Goal: Task Accomplishment & Management: Manage account settings

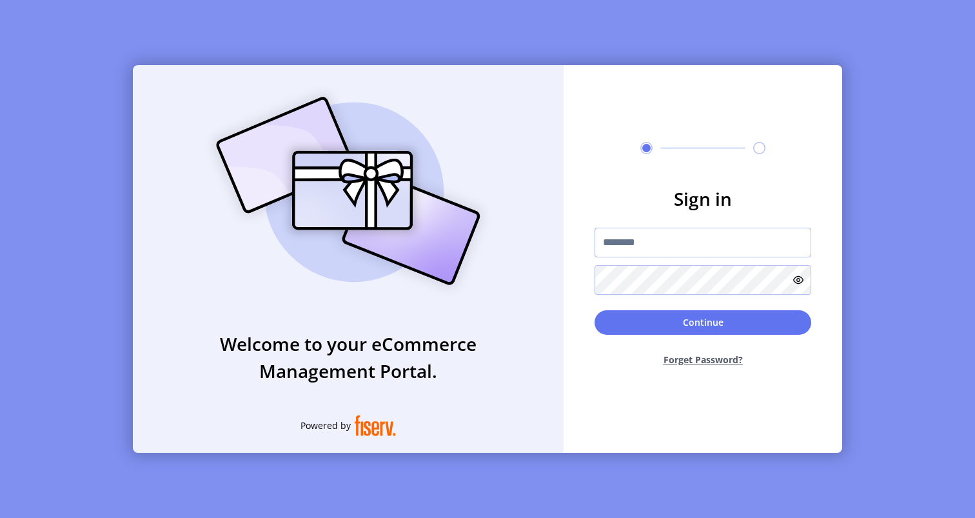
click at [663, 240] on input "text" at bounding box center [703, 243] width 217 height 30
type input "**********"
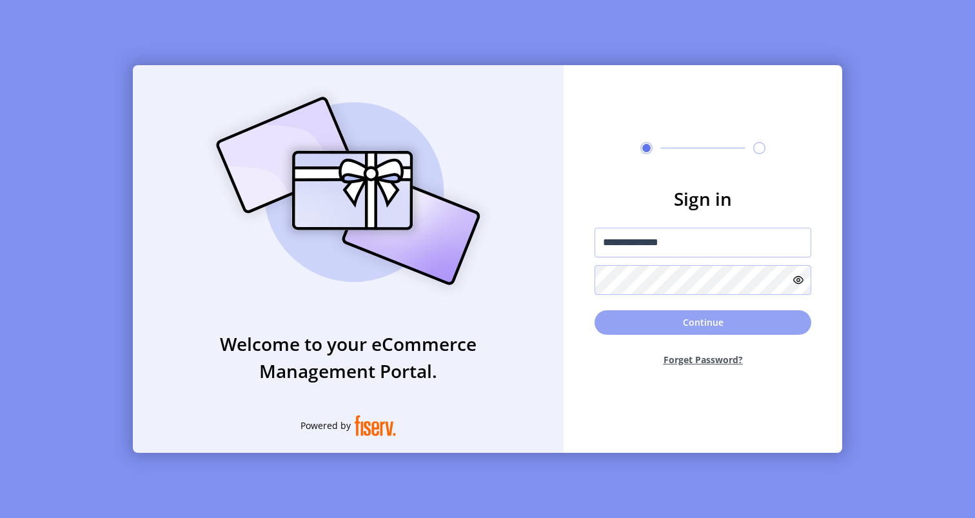
click at [651, 325] on button "Continue" at bounding box center [703, 322] width 217 height 25
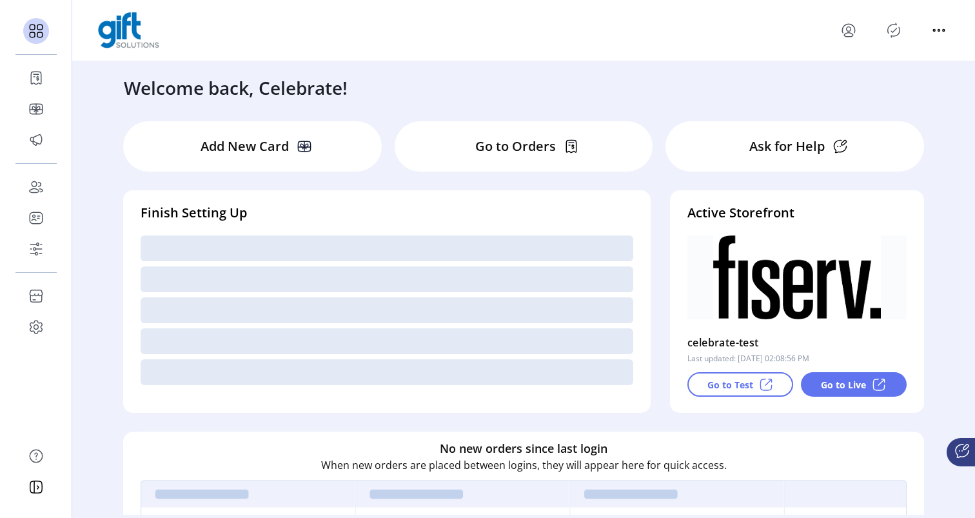
click at [426, 98] on div "Welcome back, Celebrate!" at bounding box center [524, 81] width 826 height 40
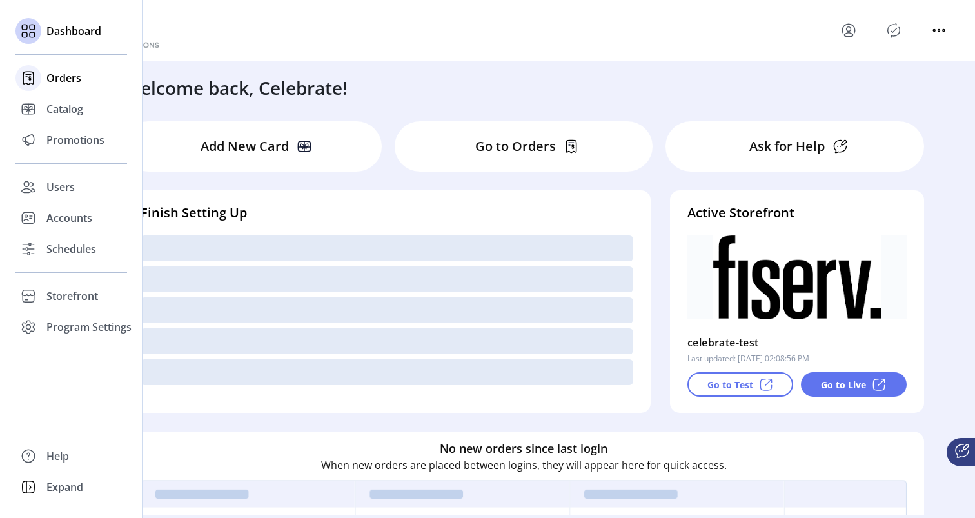
click at [64, 83] on span "Orders" at bounding box center [63, 77] width 35 height 15
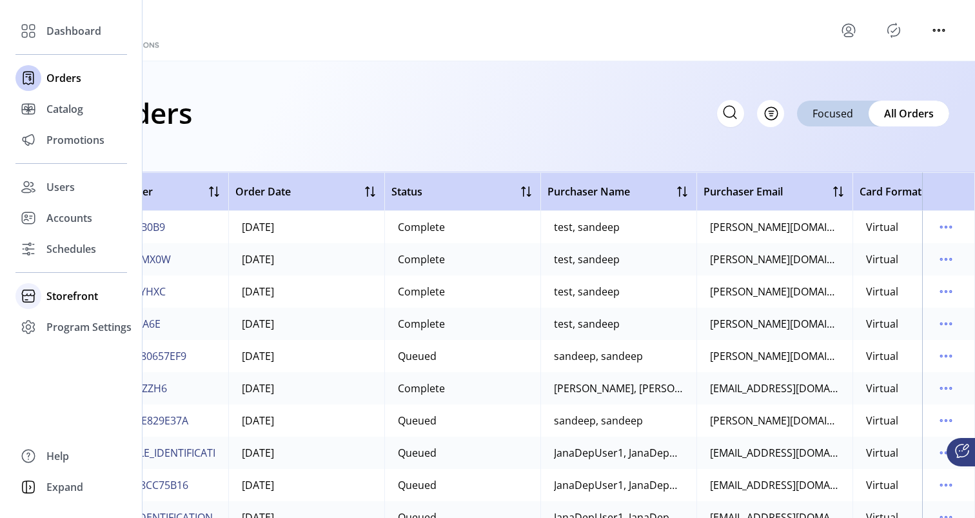
click at [77, 299] on span "Storefront" at bounding box center [72, 295] width 52 height 15
click at [74, 343] on span "Styling" at bounding box center [62, 342] width 33 height 15
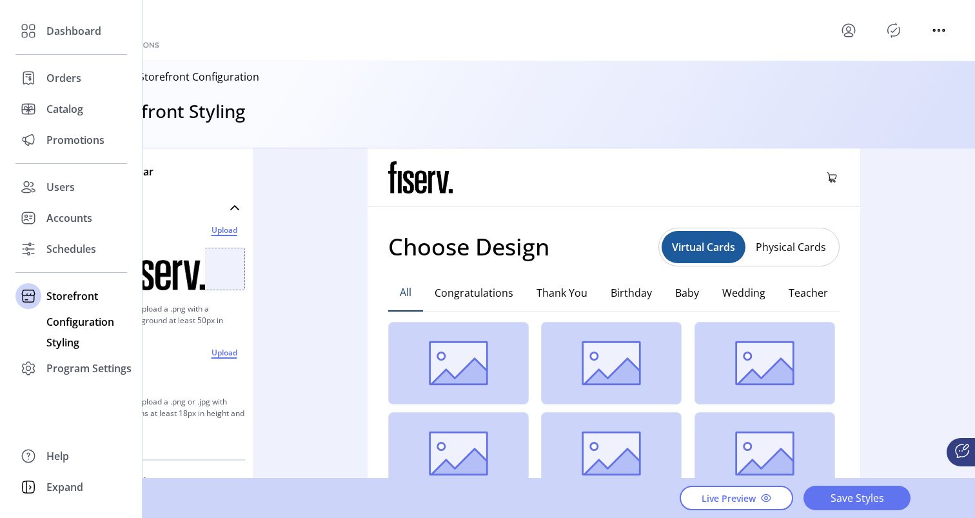
click at [67, 321] on span "Configuration" at bounding box center [80, 321] width 68 height 15
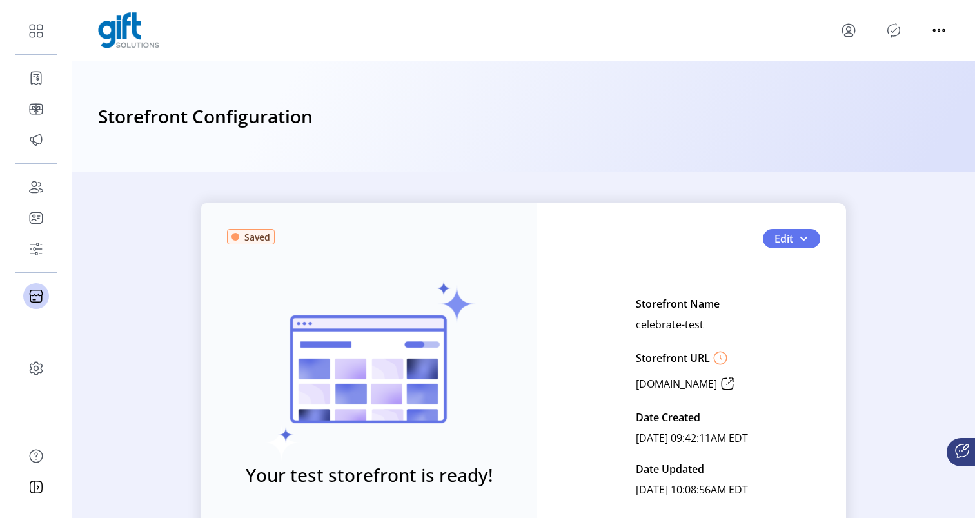
click at [163, 255] on div "Saved Your test storefront is ready! View Test Storefront Edit Storefront Name …" at bounding box center [523, 396] width 903 height 387
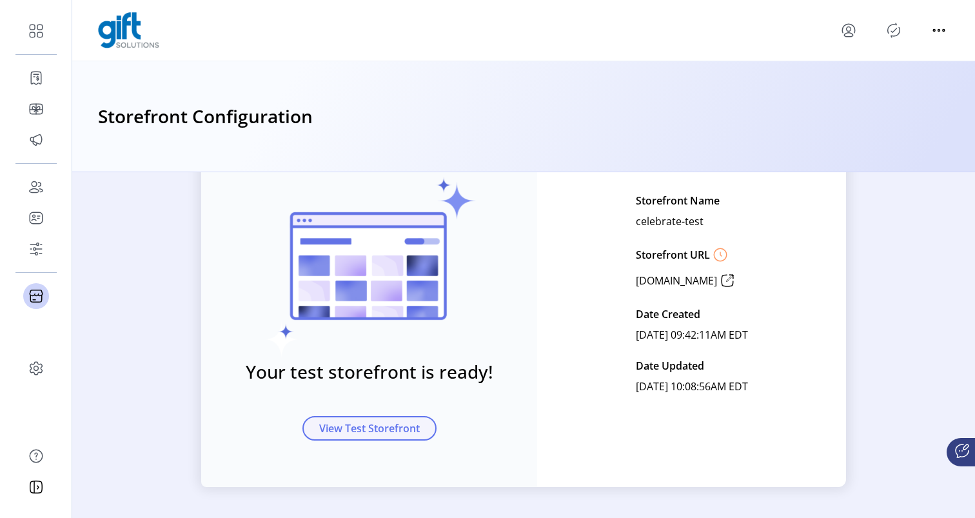
click at [343, 433] on span "View Test Storefront" at bounding box center [369, 428] width 101 height 15
